Goal: Find specific page/section: Find specific page/section

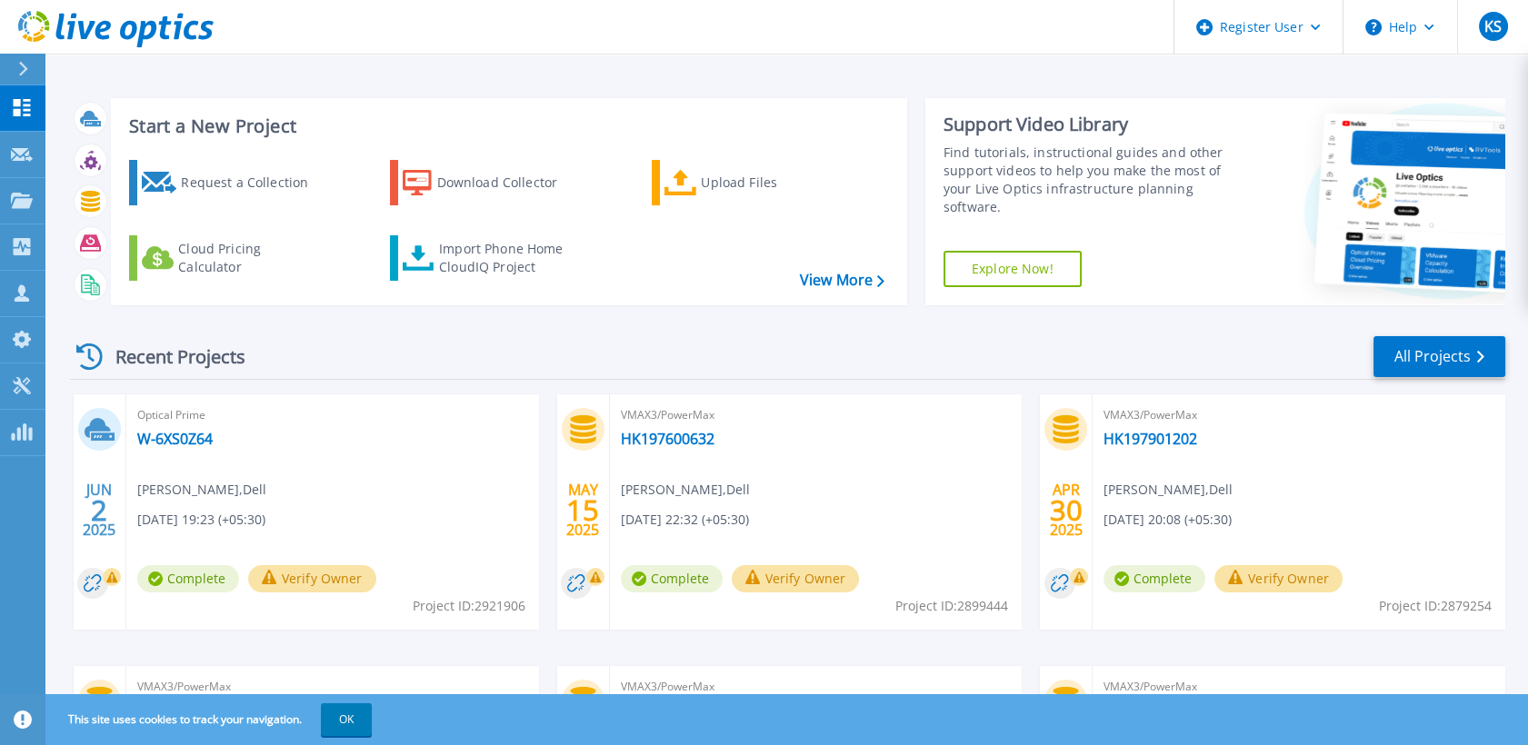
click at [13, 62] on button at bounding box center [22, 70] width 45 height 32
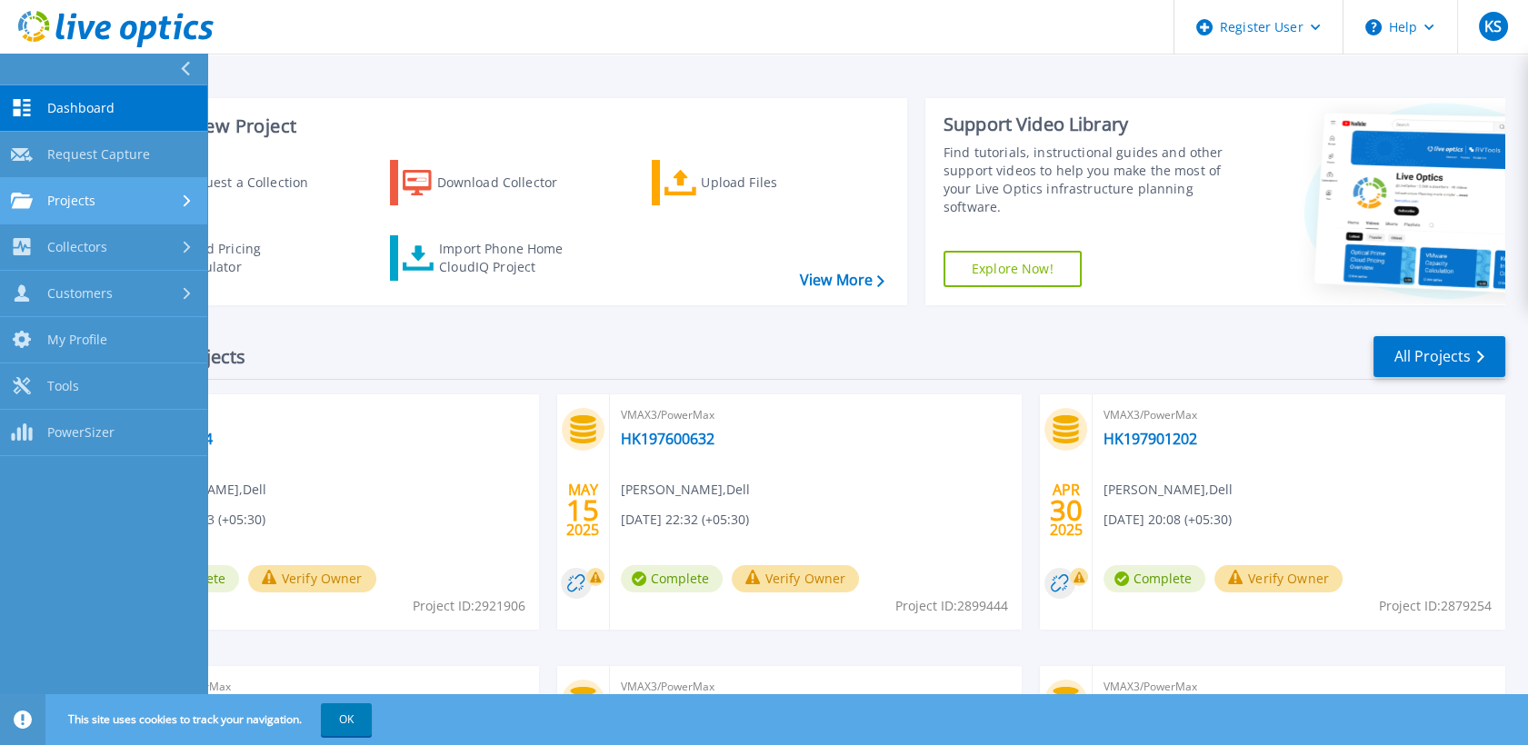
click at [116, 194] on div "Projects" at bounding box center [103, 201] width 185 height 16
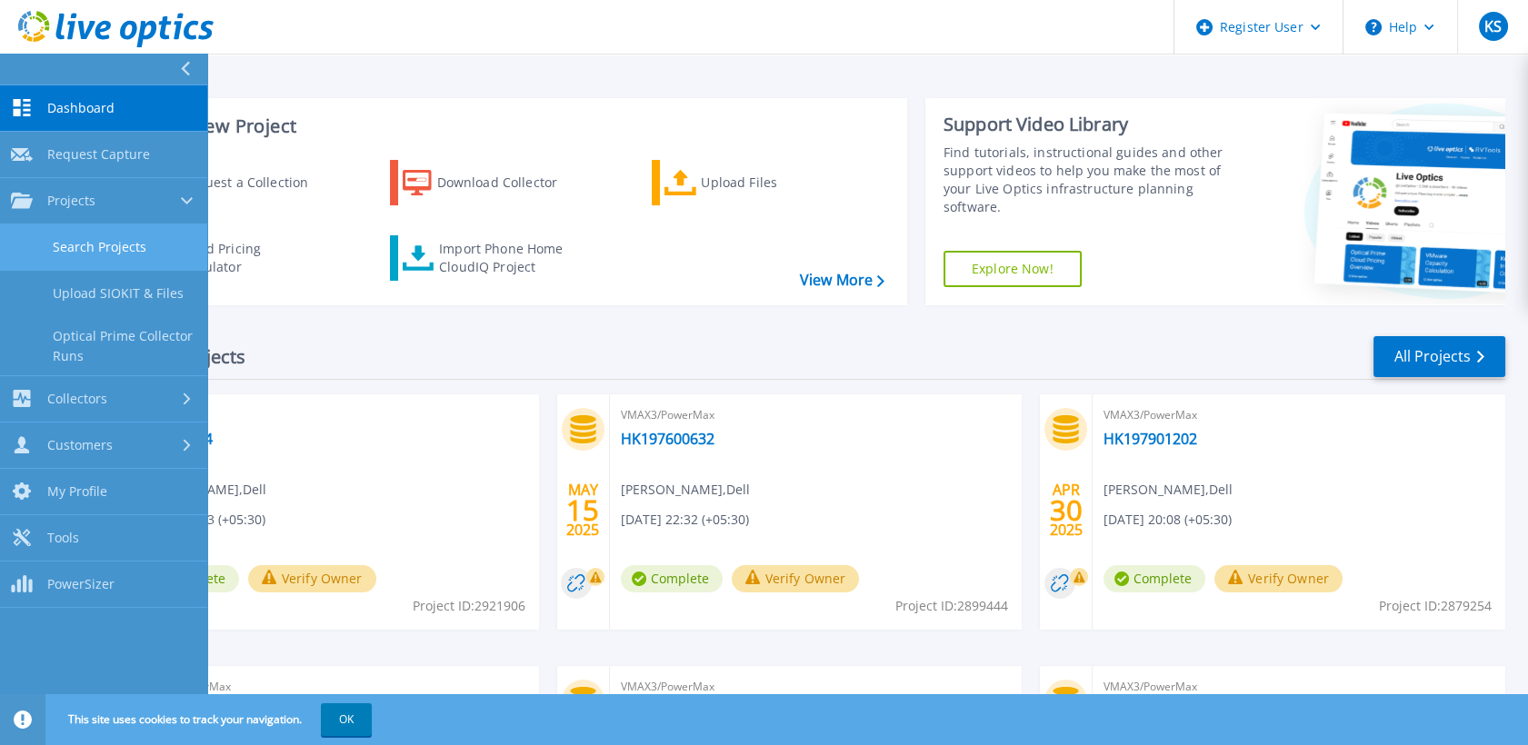
click at [125, 244] on link "Search Projects" at bounding box center [103, 247] width 207 height 46
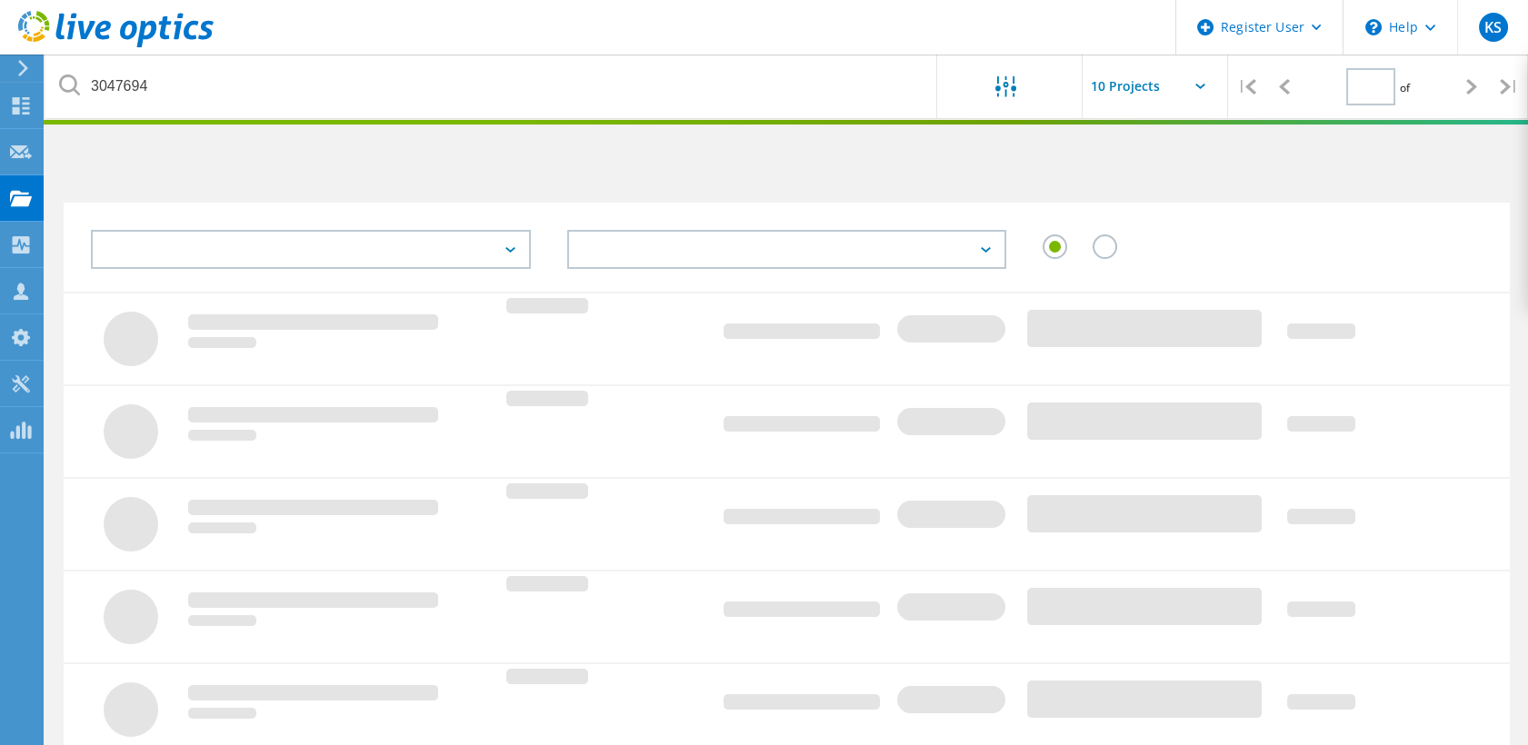
type input "1"
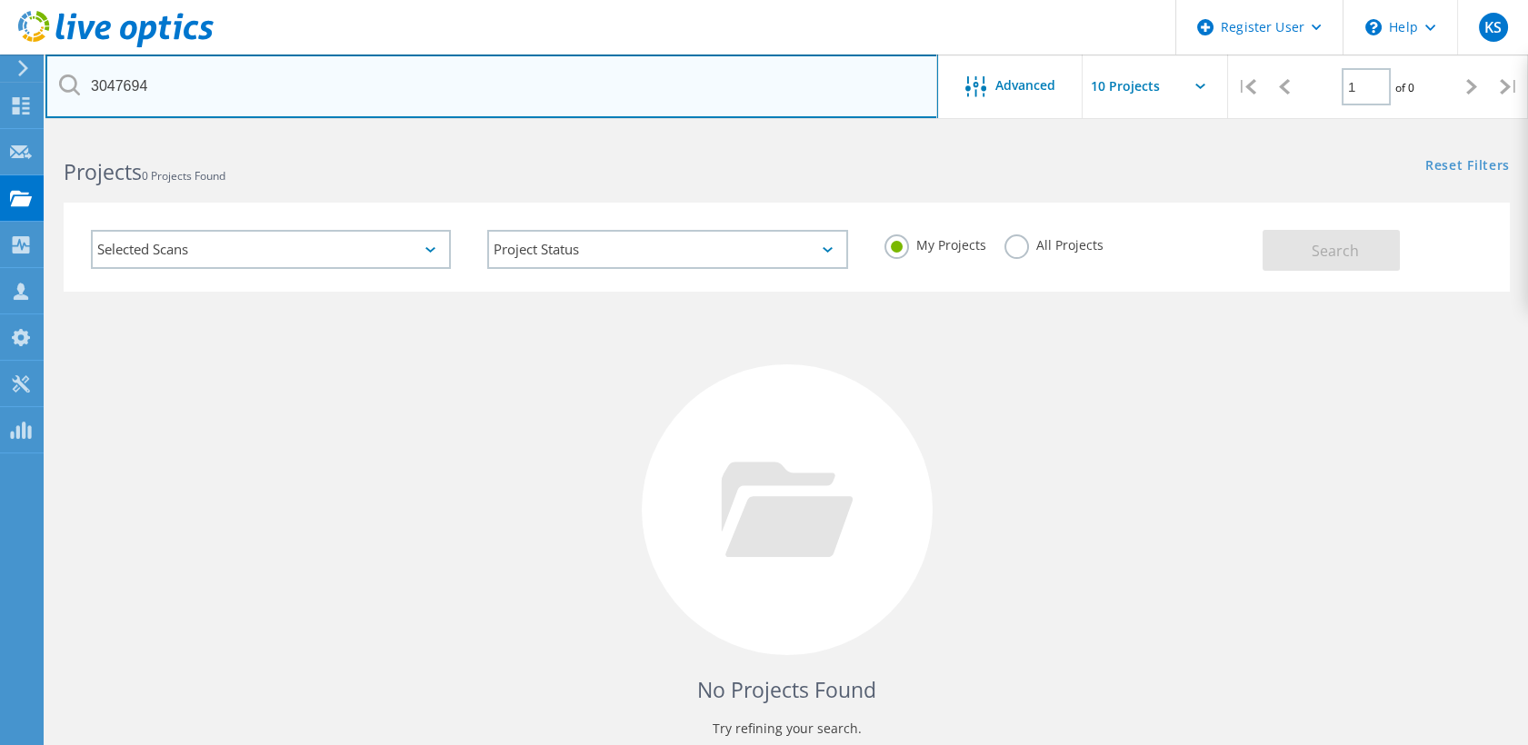
click at [334, 91] on input "3047694" at bounding box center [491, 87] width 892 height 64
paste input "HK197601772"
type input "HK197601772"
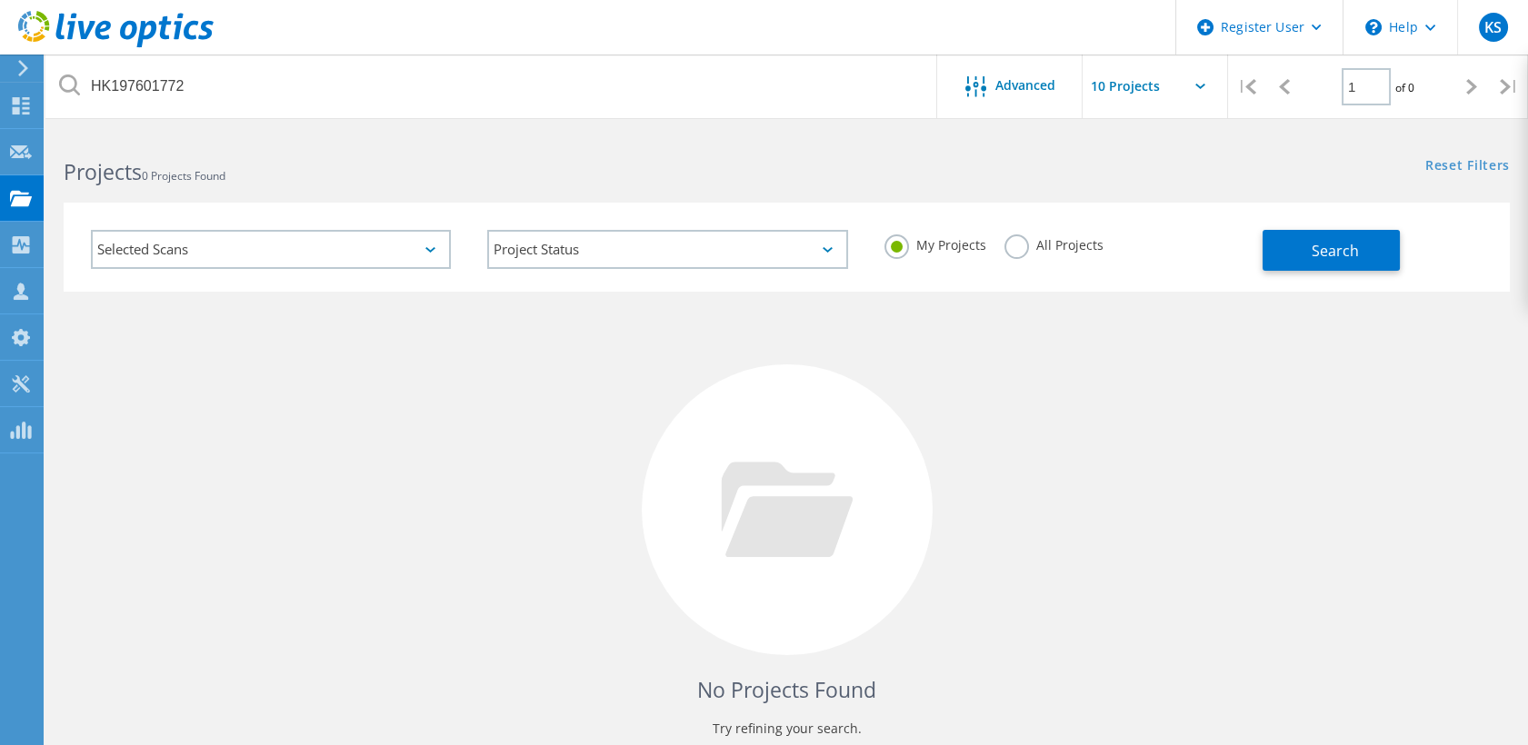
click at [1012, 252] on label "All Projects" at bounding box center [1053, 242] width 99 height 17
click at [0, 0] on input "All Projects" at bounding box center [0, 0] width 0 height 0
click at [1335, 264] on button "Search" at bounding box center [1330, 250] width 137 height 41
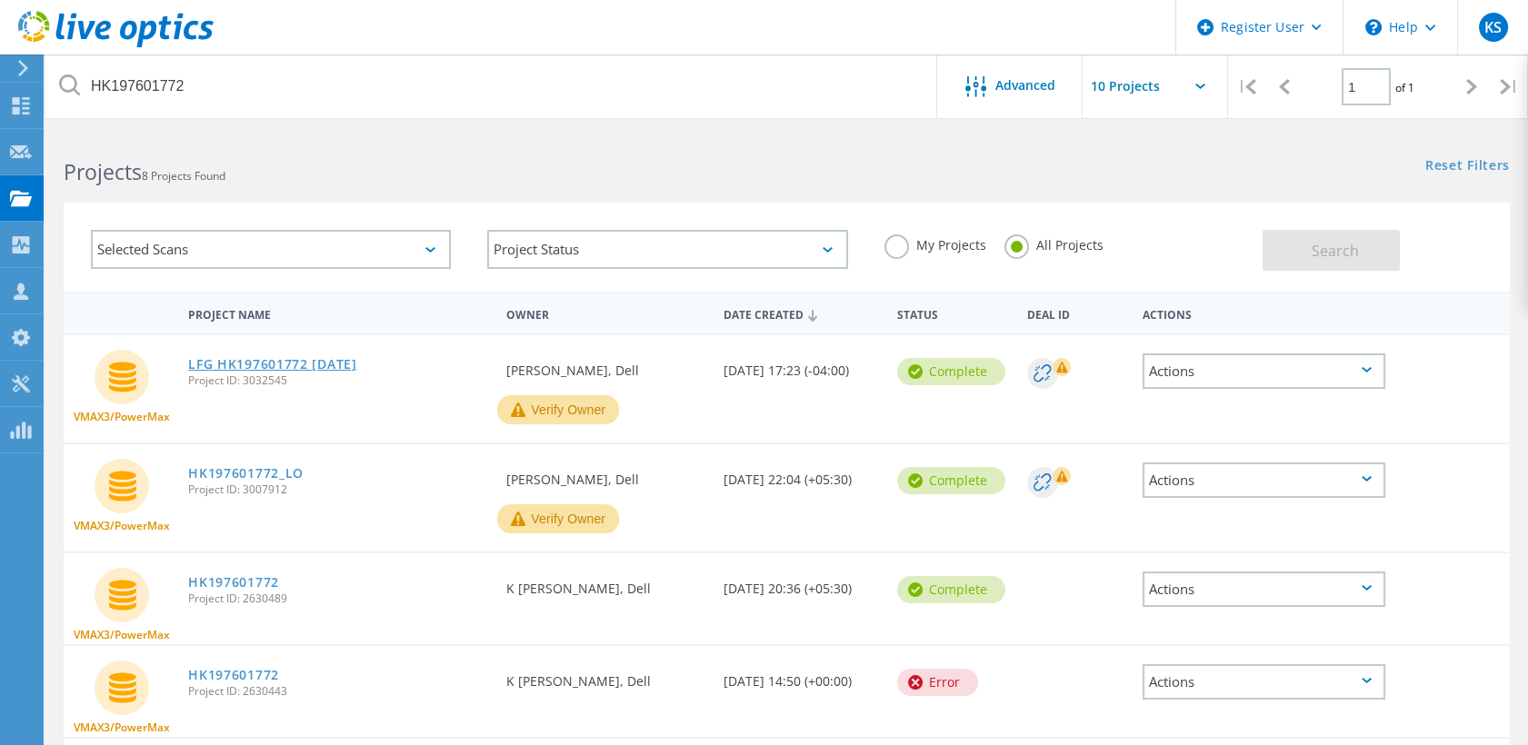
click at [265, 367] on link "LFG HK197601772 Aug 2025" at bounding box center [272, 364] width 168 height 13
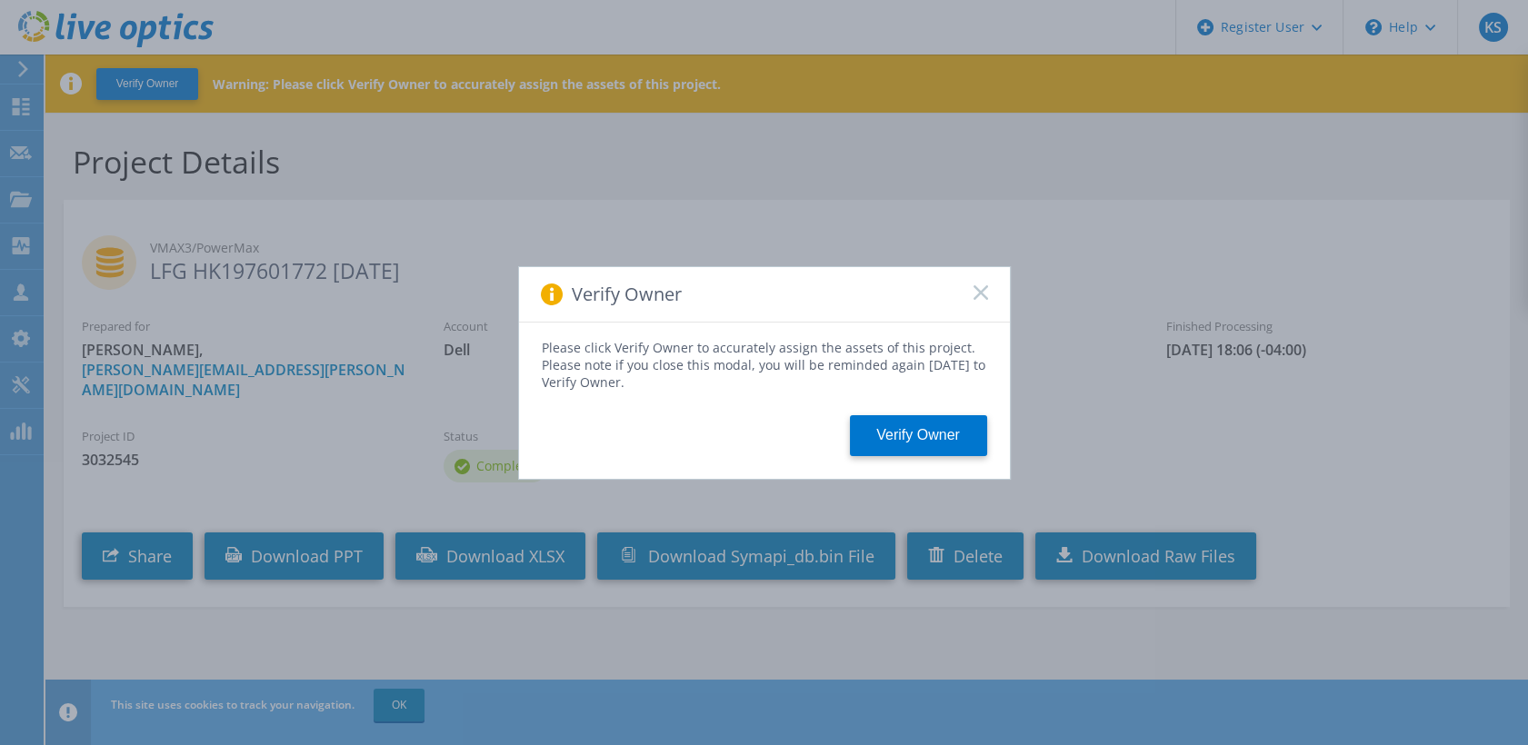
click at [978, 293] on rect at bounding box center [979, 291] width 15 height 15
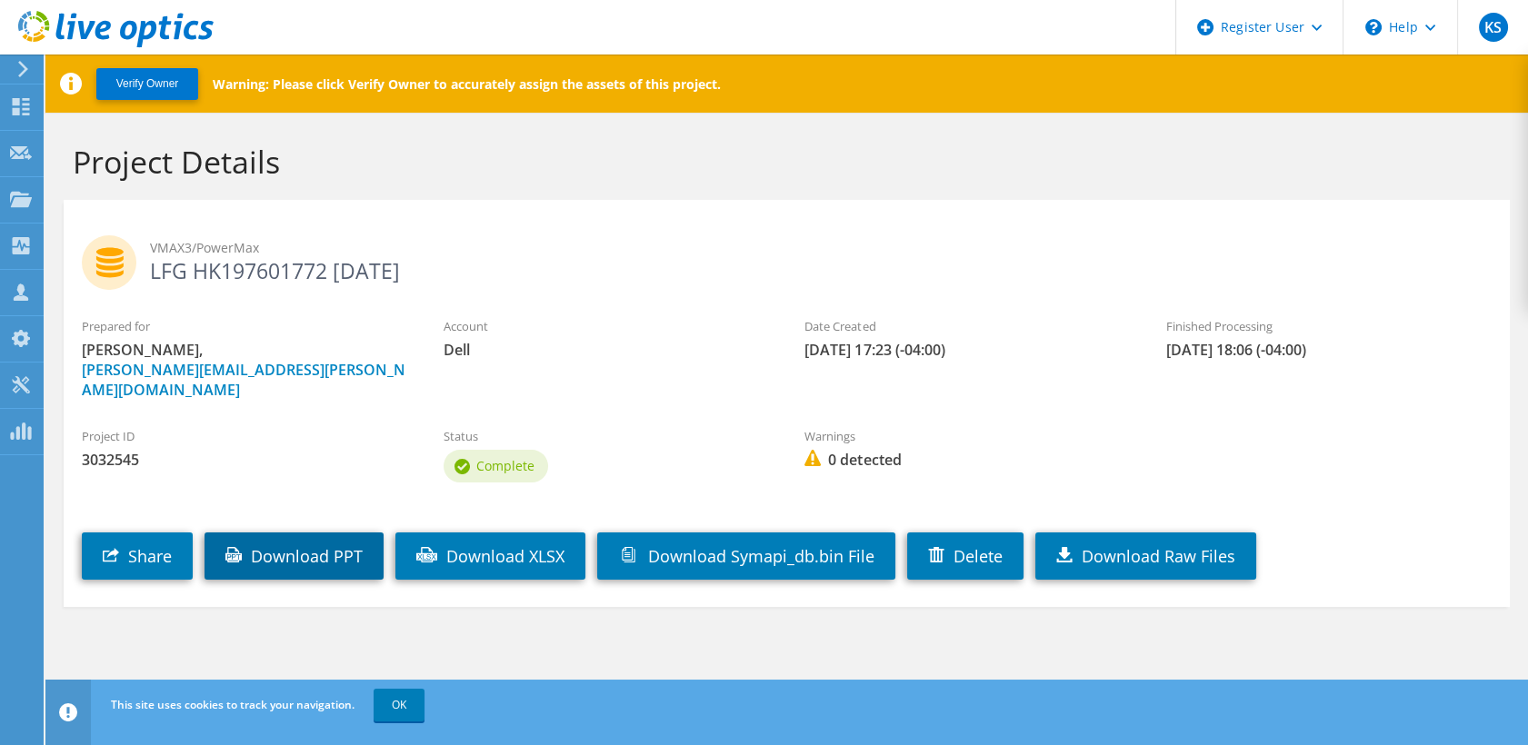
click at [344, 533] on link "Download PPT" at bounding box center [293, 556] width 179 height 47
click at [16, 71] on icon at bounding box center [23, 69] width 14 height 16
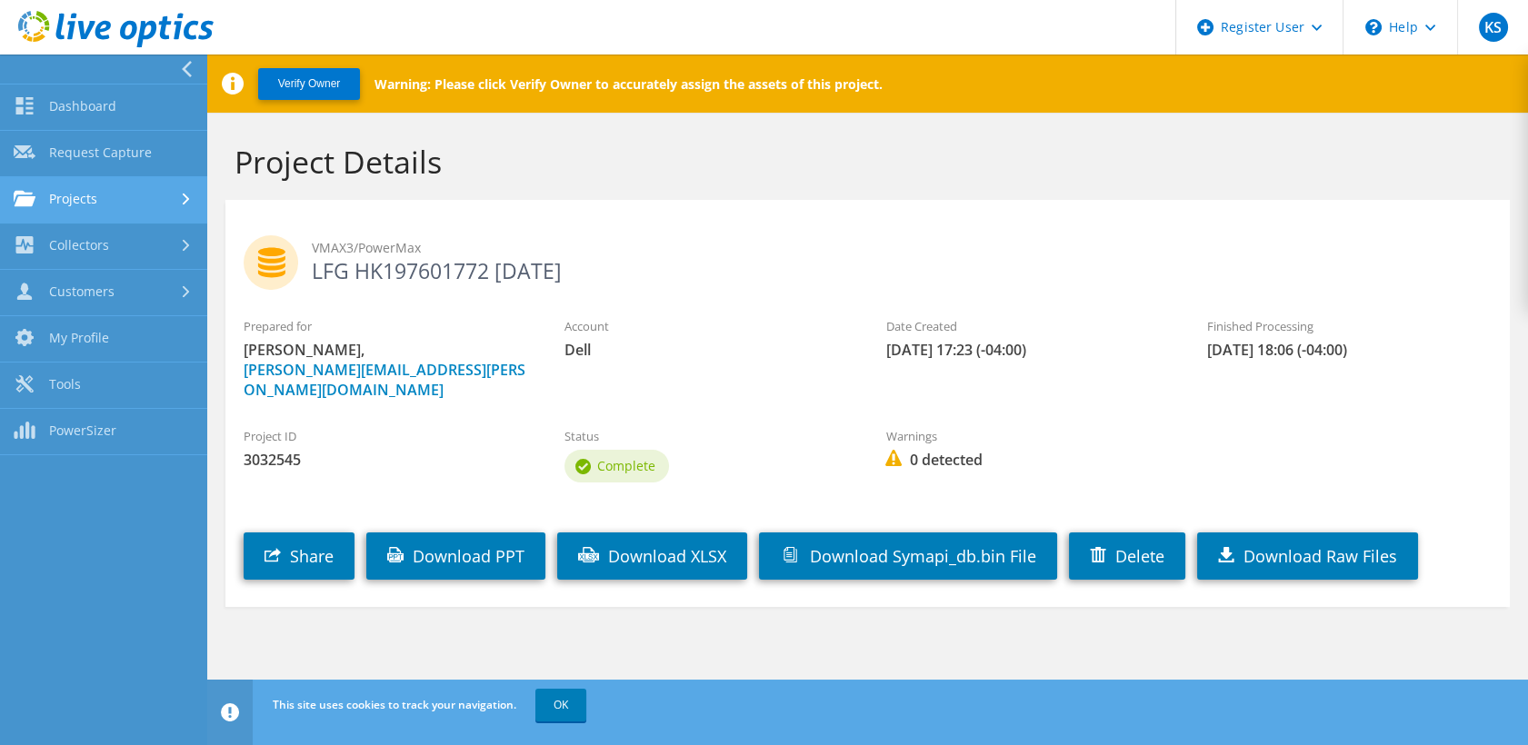
click at [118, 180] on link "Projects" at bounding box center [103, 200] width 207 height 46
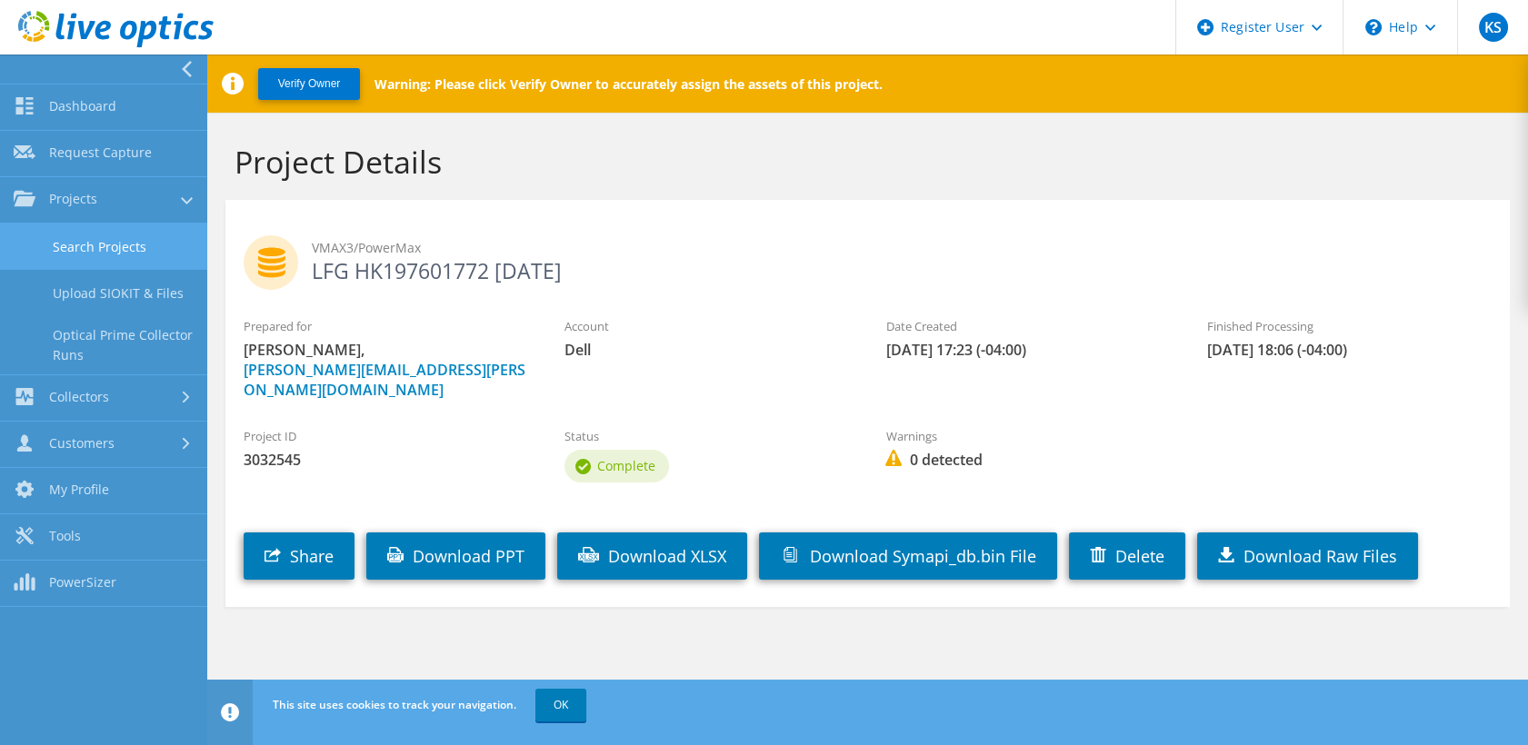
click at [118, 255] on link "Search Projects" at bounding box center [103, 247] width 207 height 46
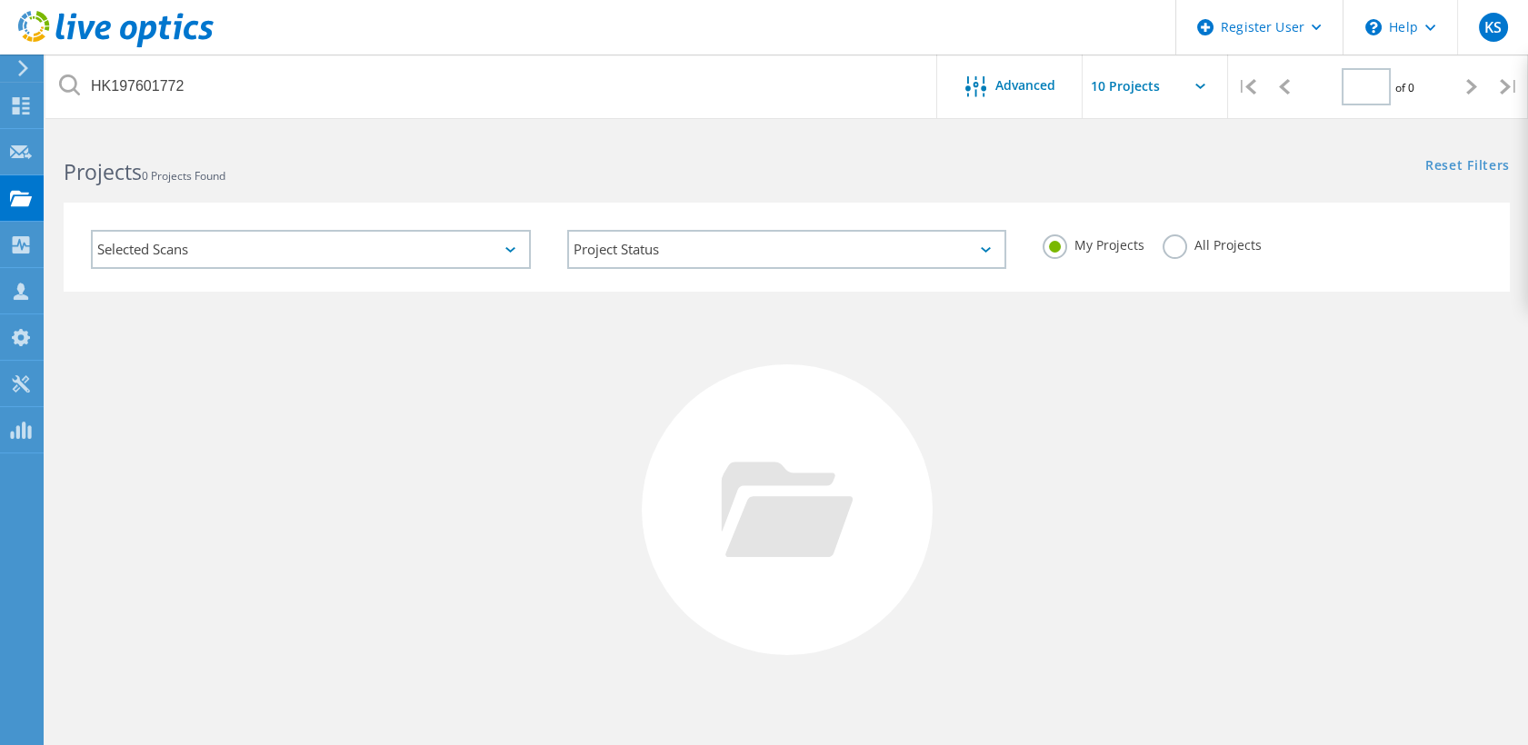
type input "1"
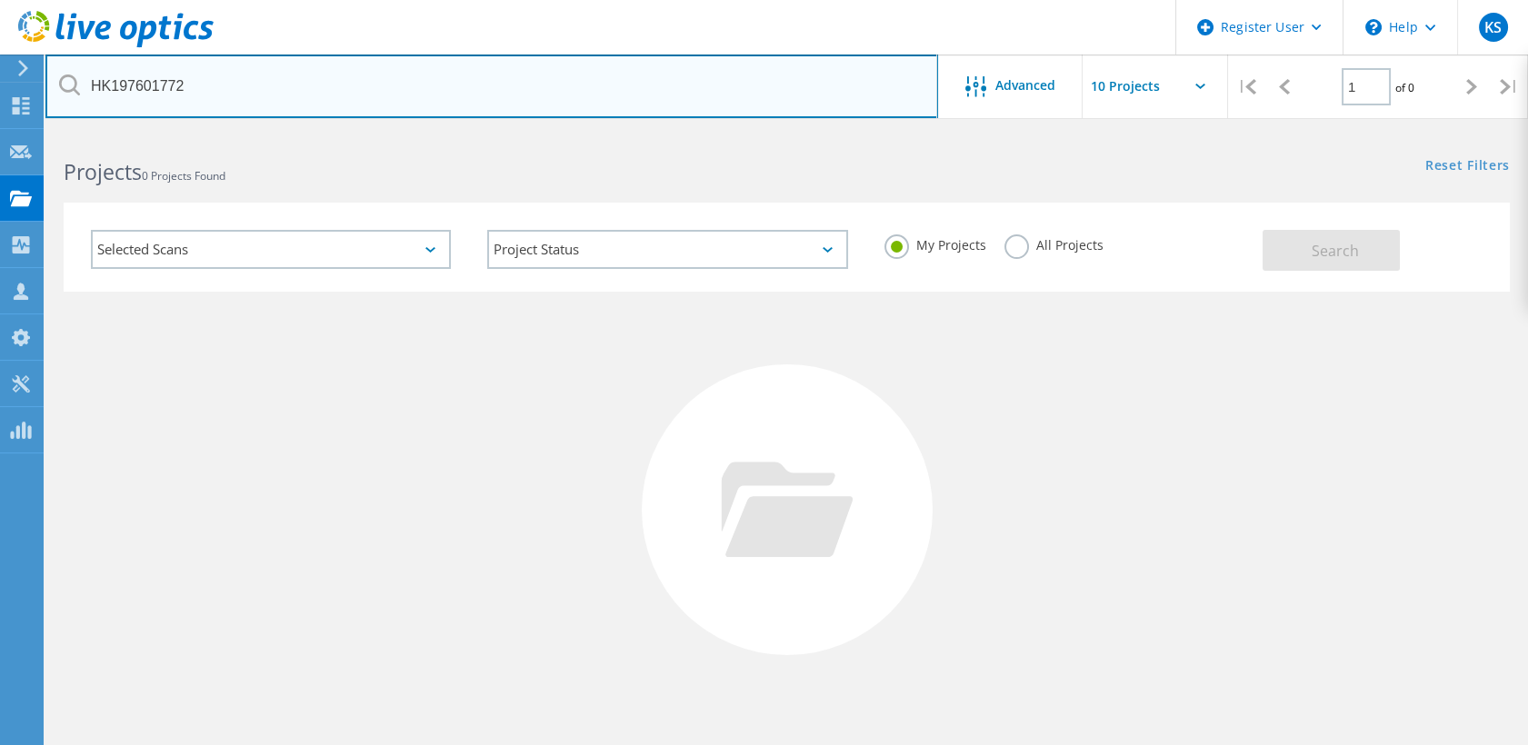
click at [320, 90] on input "HK197601772" at bounding box center [491, 87] width 892 height 64
paste input "6"
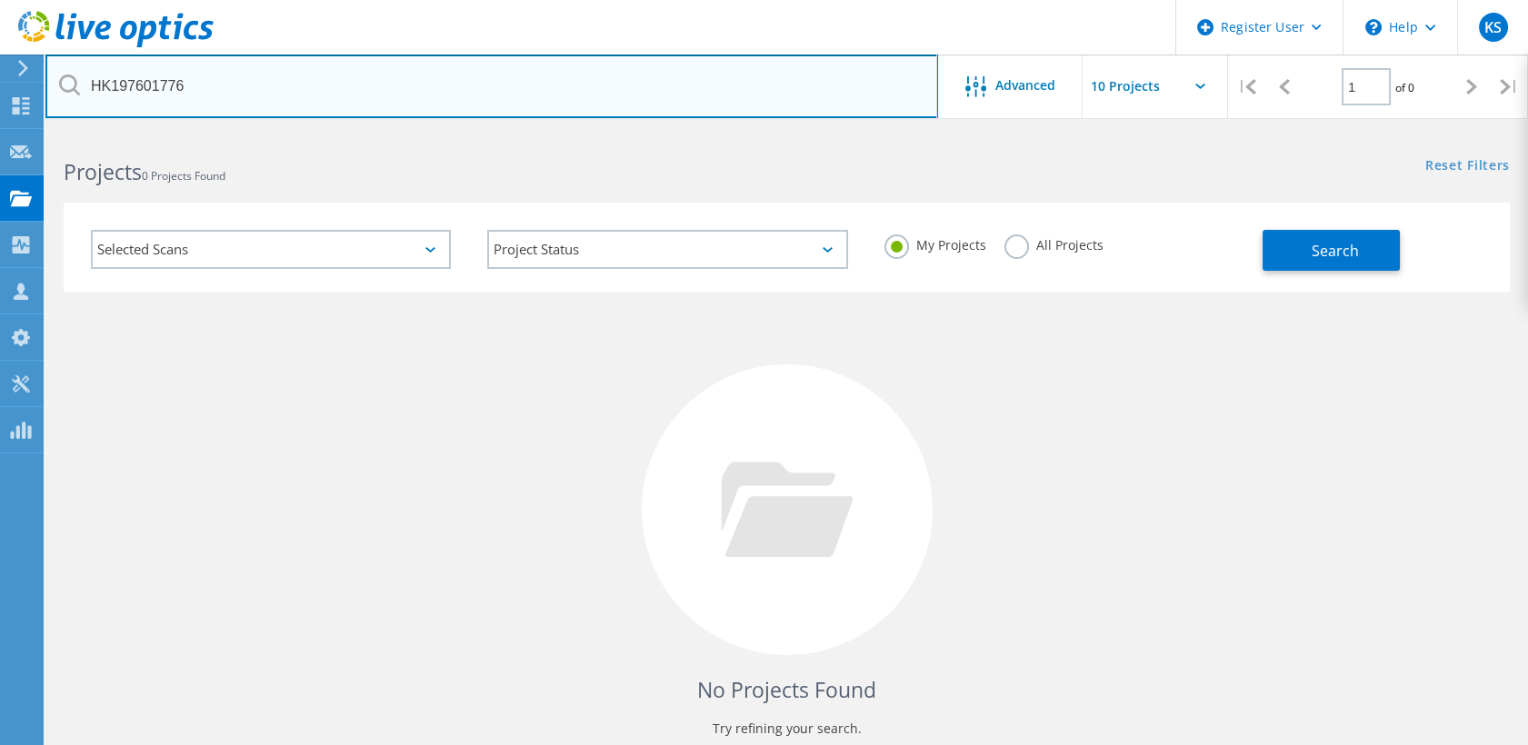
type input "HK197601776"
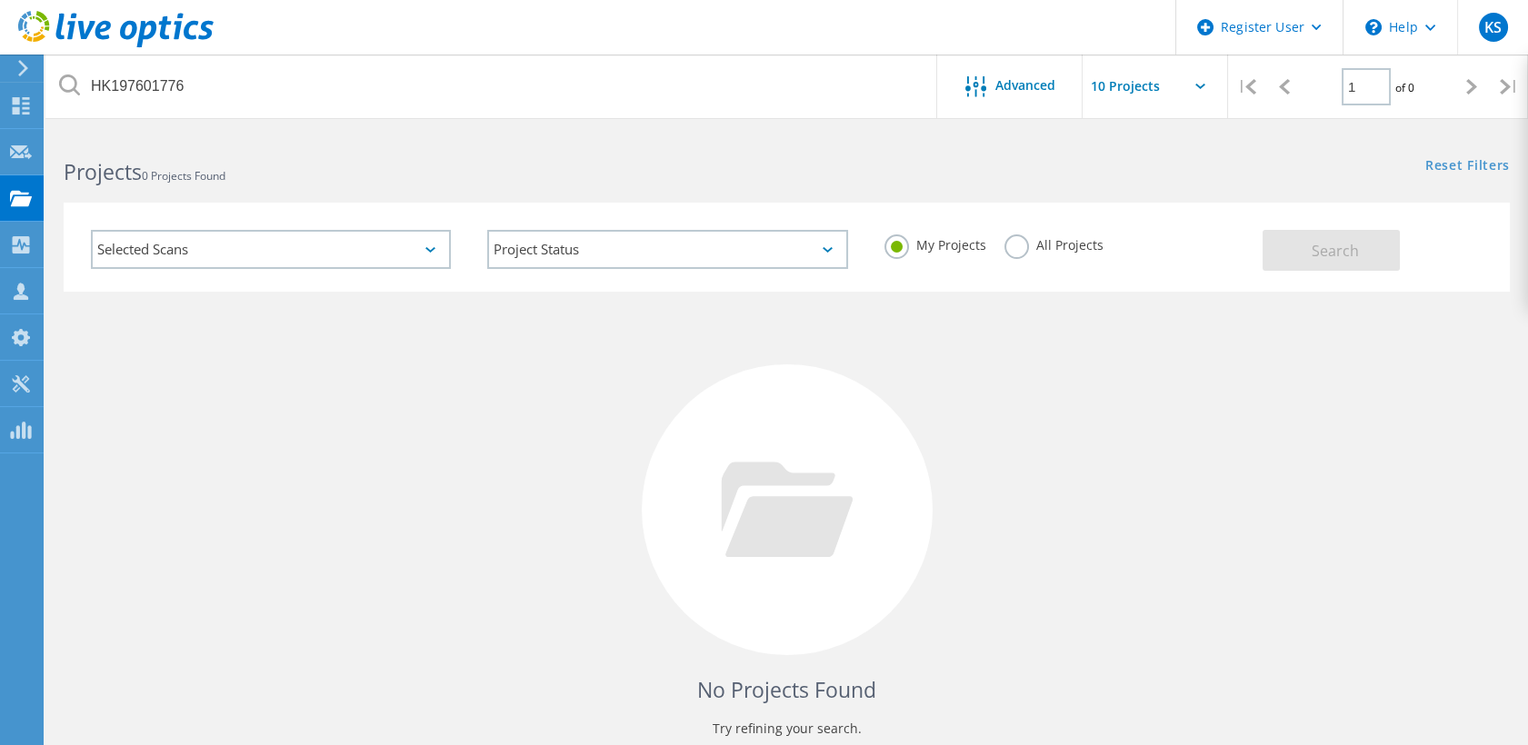
click at [1016, 242] on label "All Projects" at bounding box center [1053, 242] width 99 height 17
click at [0, 0] on input "All Projects" at bounding box center [0, 0] width 0 height 0
click at [1340, 234] on button "Search" at bounding box center [1330, 250] width 137 height 41
